Goal: Transaction & Acquisition: Subscribe to service/newsletter

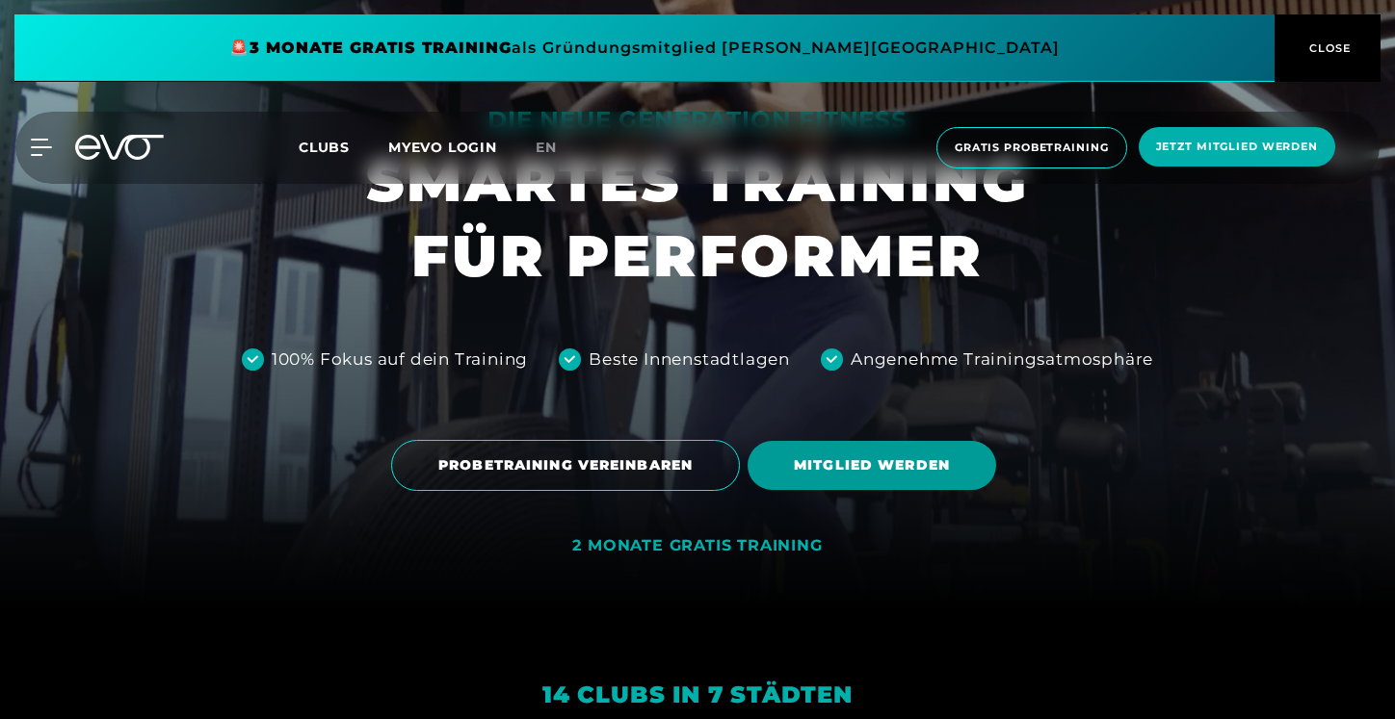
click at [836, 457] on span "MITGLIED WERDEN" at bounding box center [872, 466] width 156 height 20
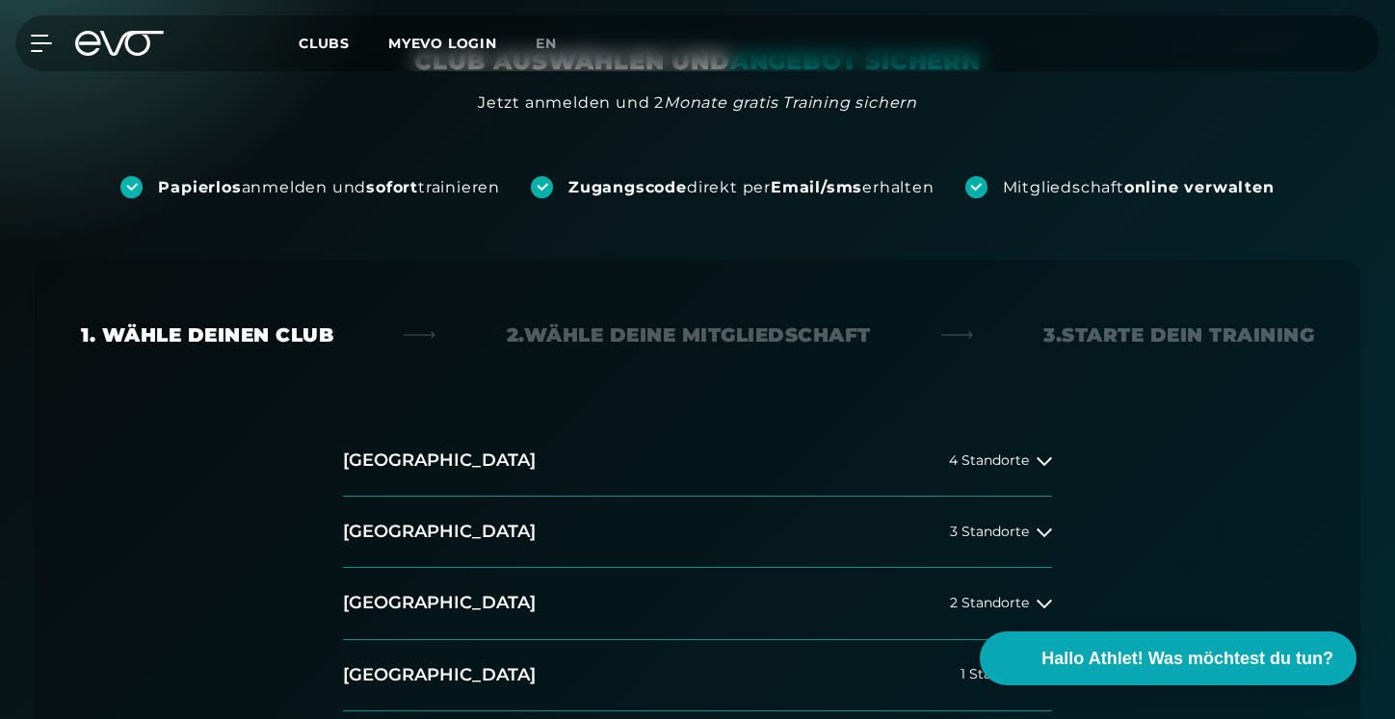
scroll to position [168, 0]
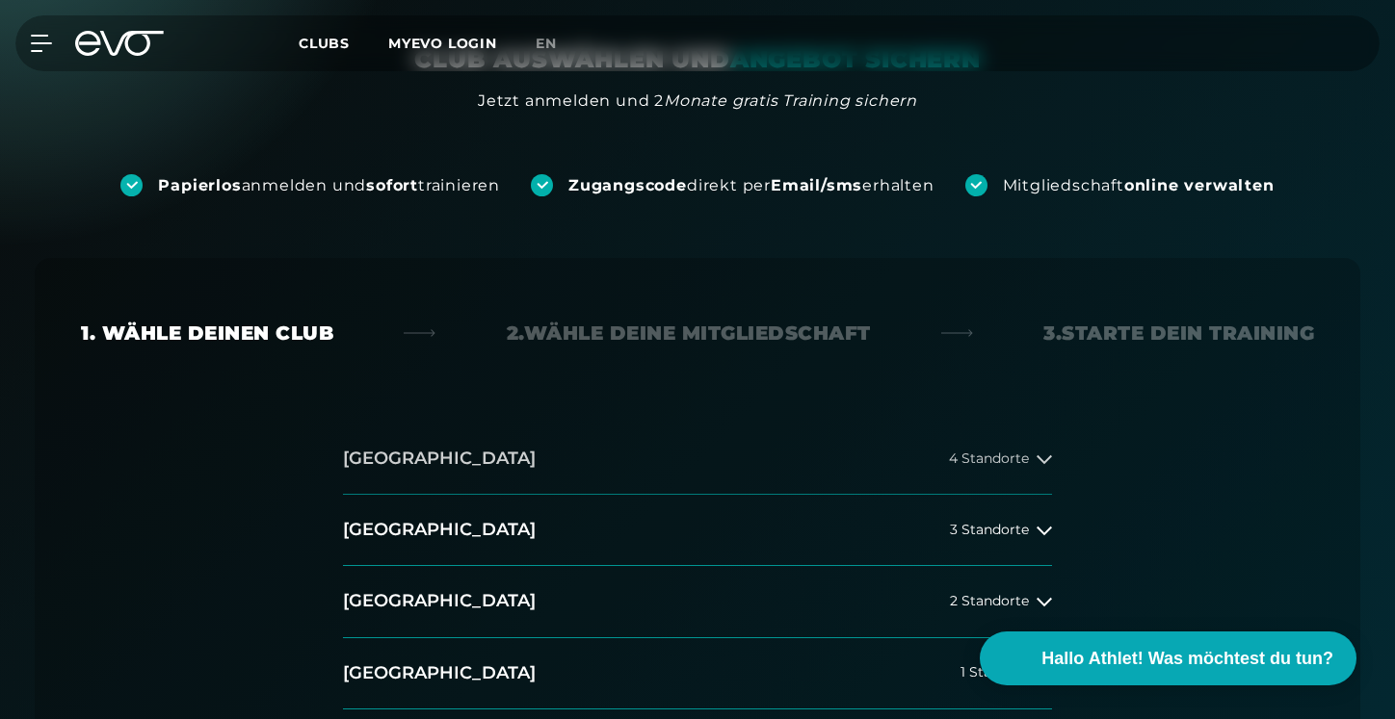
click at [996, 449] on button "[GEOGRAPHIC_DATA] 4 Standorte" at bounding box center [697, 459] width 709 height 71
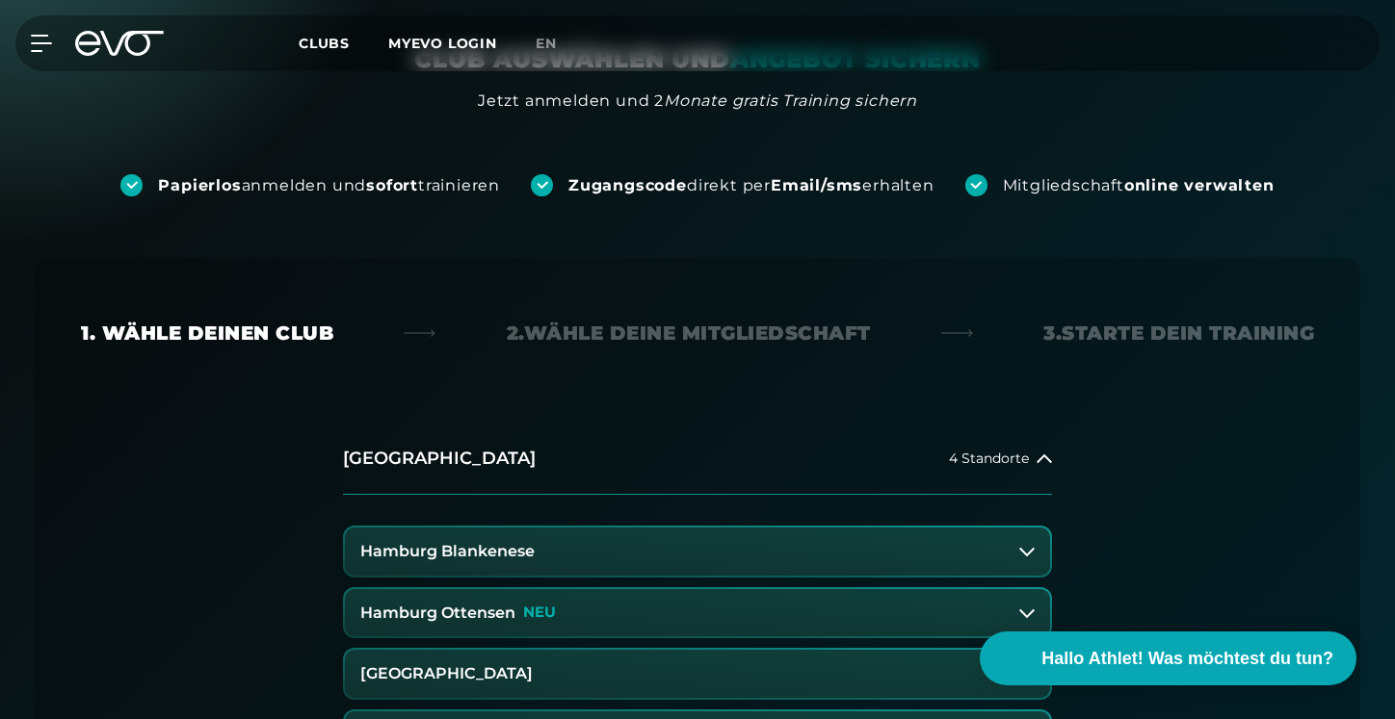
click at [707, 545] on button "Hamburg Blankenese" at bounding box center [697, 552] width 705 height 48
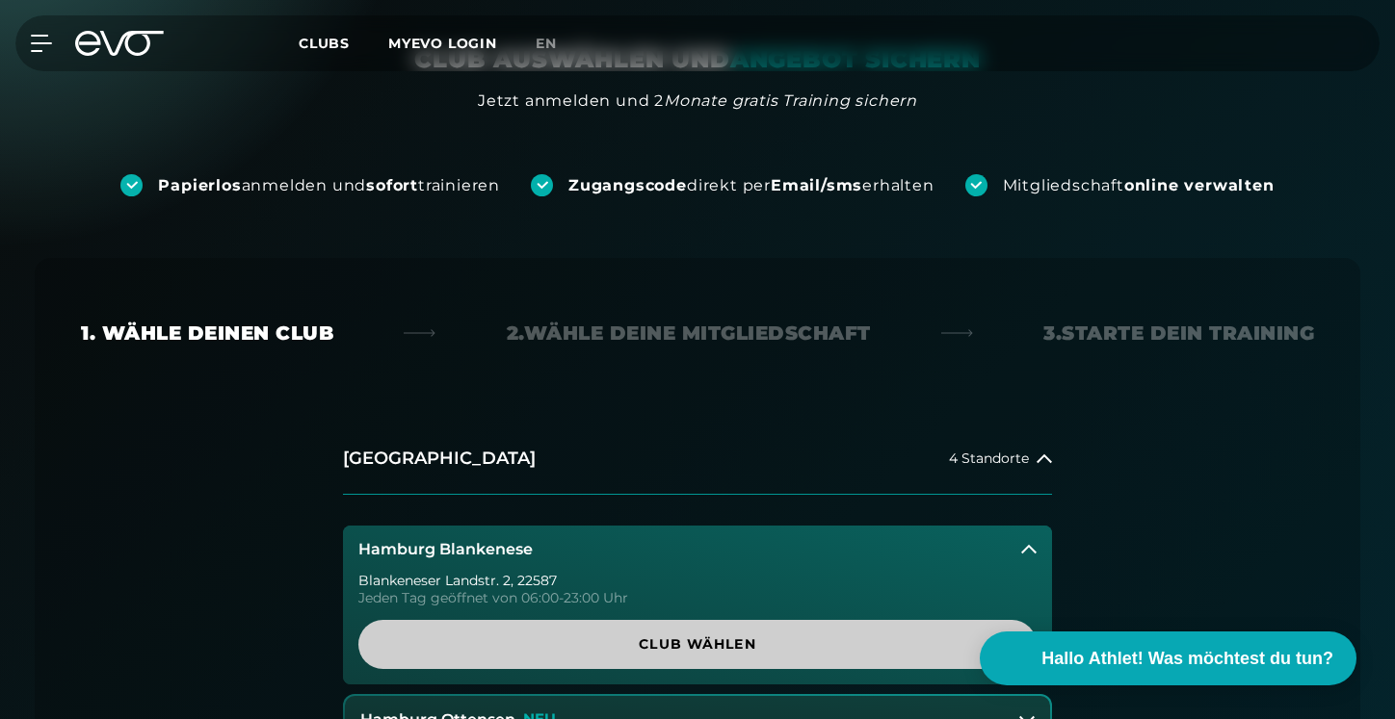
click at [771, 638] on span "Club wählen" at bounding box center [698, 645] width 586 height 20
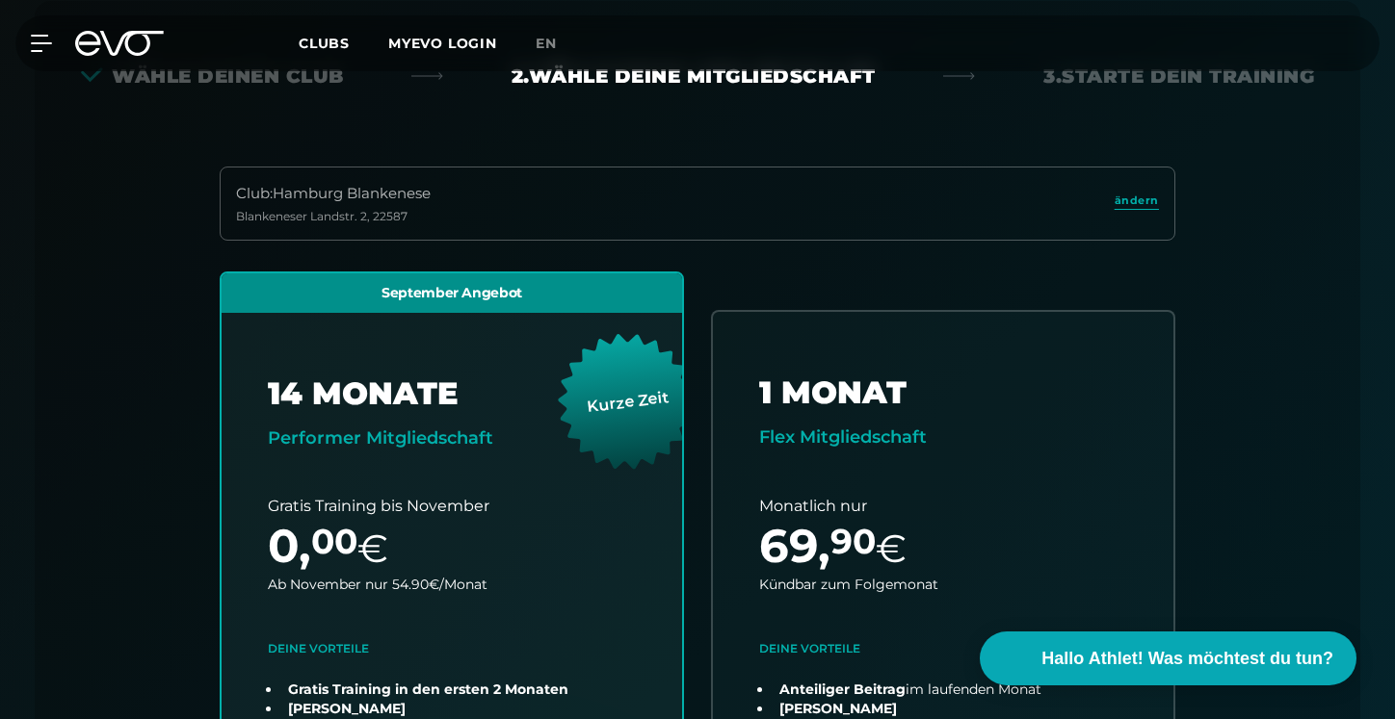
scroll to position [426, 0]
